Goal: Task Accomplishment & Management: Manage account settings

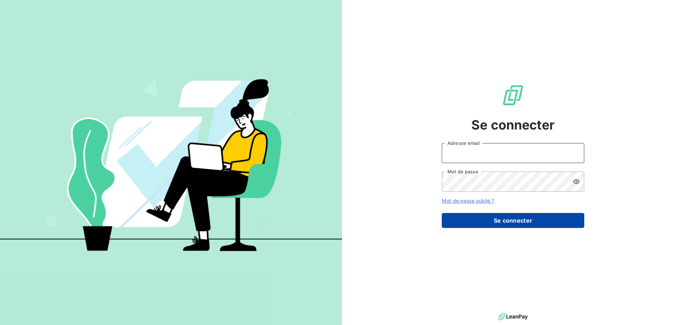
type input "melissa.brottier@maisonbonifassi.com"
click at [513, 220] on button "Se connecter" at bounding box center [513, 220] width 143 height 15
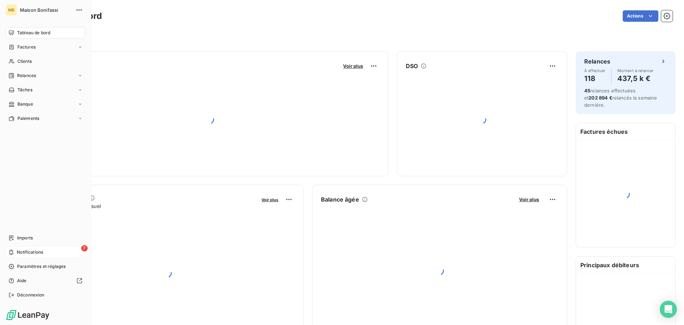
click at [49, 251] on div "7 Notifications" at bounding box center [45, 251] width 79 height 11
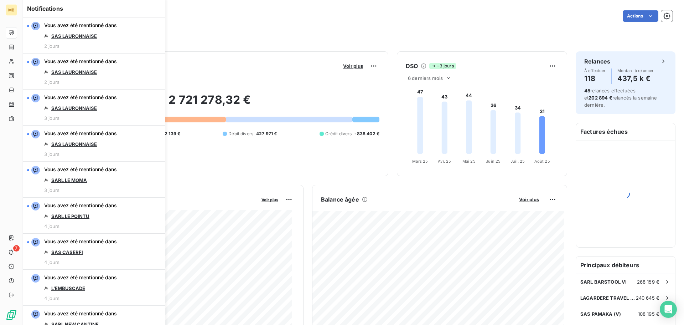
click at [238, 6] on div "Tableau de bord Actions Filtrer" at bounding box center [353, 23] width 661 height 47
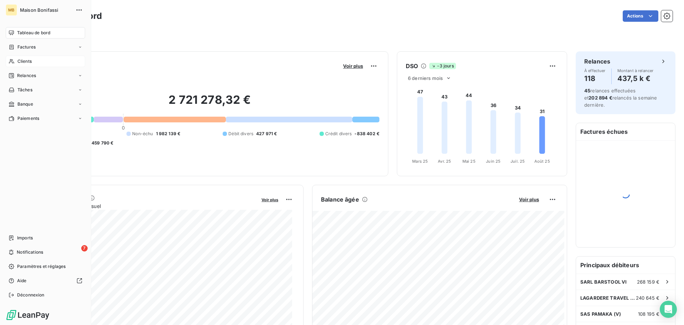
click at [35, 59] on div "Clients" at bounding box center [45, 61] width 79 height 11
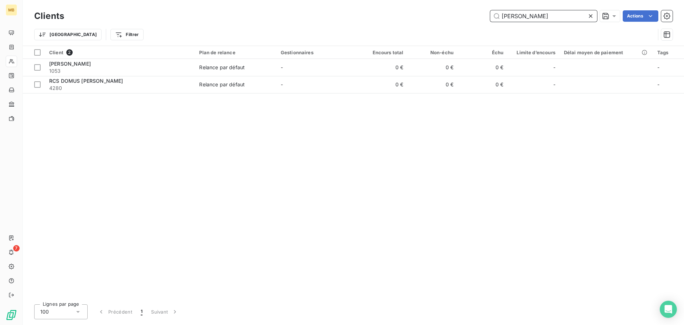
drag, startPoint x: 532, startPoint y: 18, endPoint x: 463, endPoint y: 7, distance: 69.7
click at [463, 10] on div "Clients [PERSON_NAME] Actions" at bounding box center [353, 16] width 639 height 15
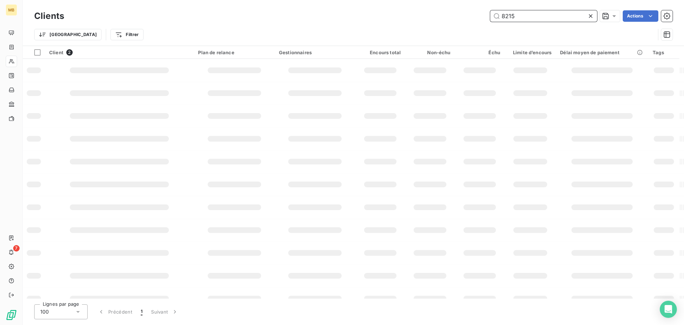
type input "8215"
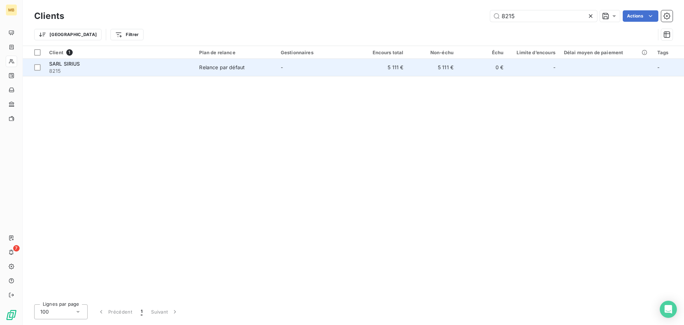
click at [212, 66] on div "Relance par défaut" at bounding box center [222, 67] width 46 height 7
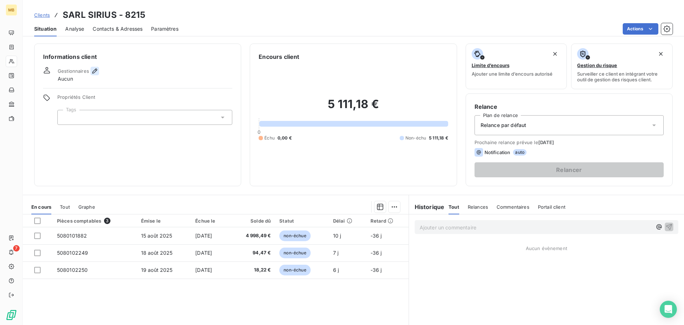
click at [91, 71] on icon "button" at bounding box center [94, 70] width 7 height 7
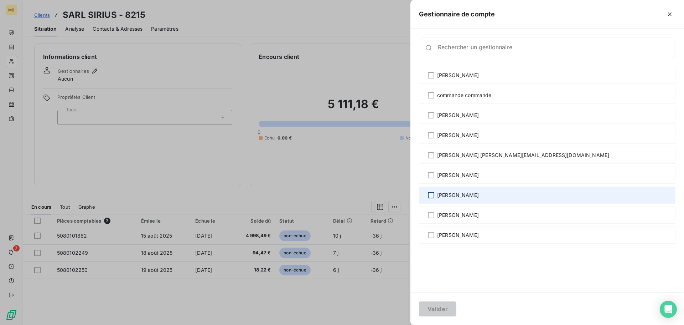
click at [429, 195] on div at bounding box center [431, 195] width 6 height 6
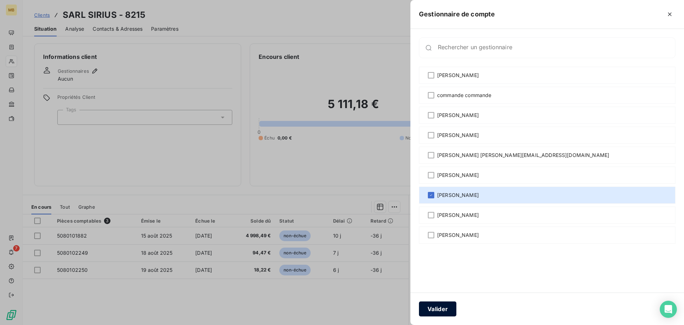
click at [448, 307] on button "Valider" at bounding box center [437, 308] width 37 height 15
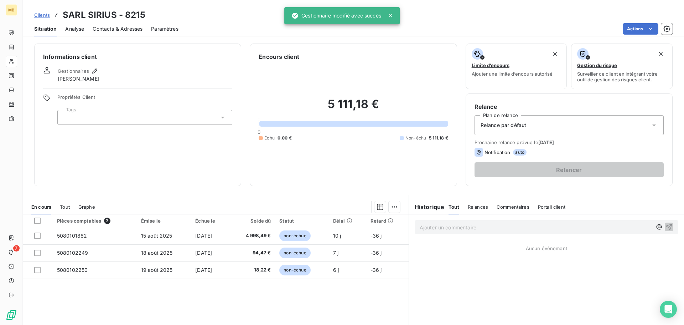
click at [151, 12] on div "Clients SARL SIRIUS - 8215" at bounding box center [353, 15] width 661 height 13
click at [392, 15] on icon at bounding box center [390, 15] width 7 height 7
